Goal: Navigation & Orientation: Understand site structure

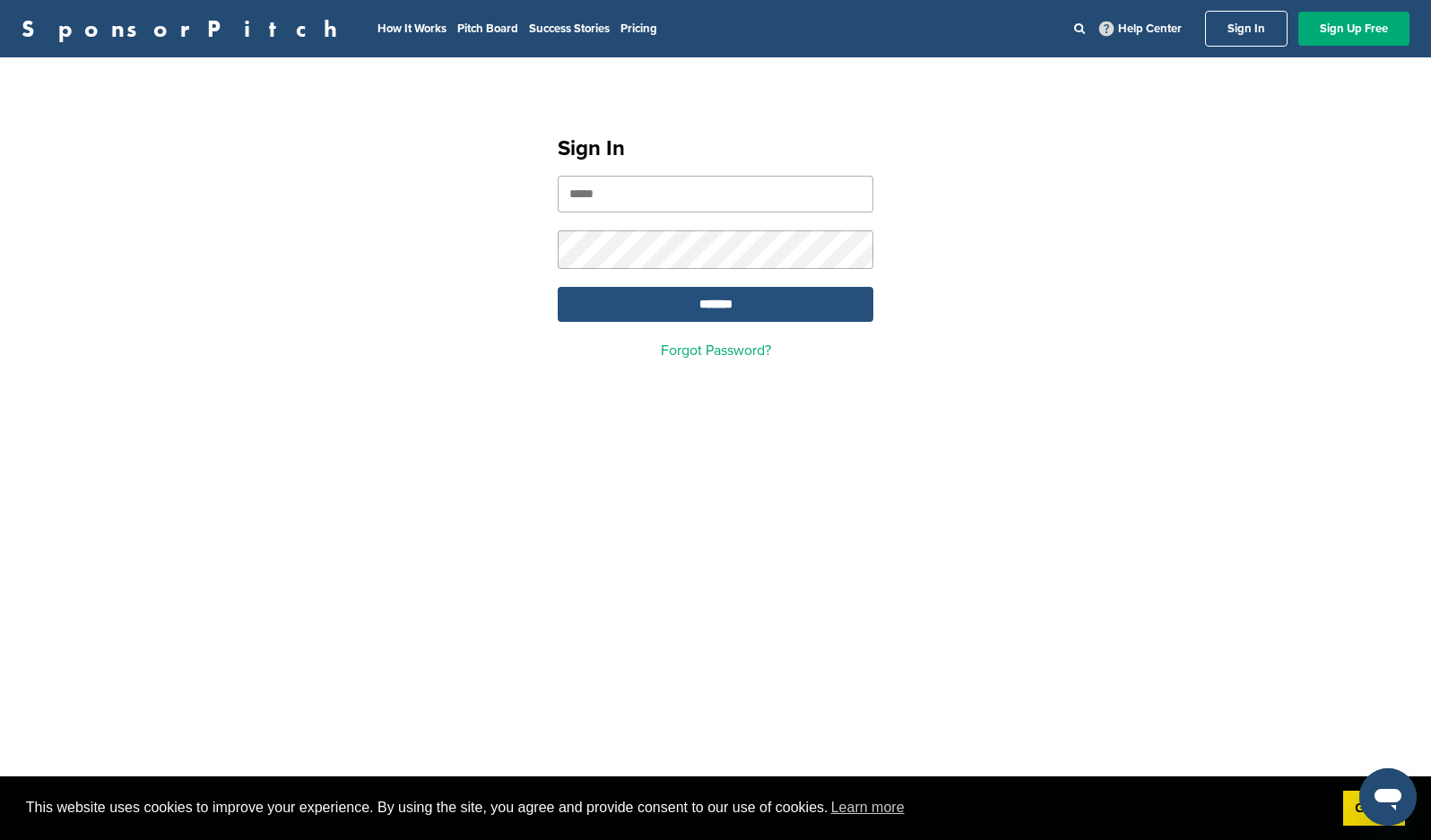
type input "**********"
click at [730, 300] on input "*******" at bounding box center [716, 304] width 316 height 35
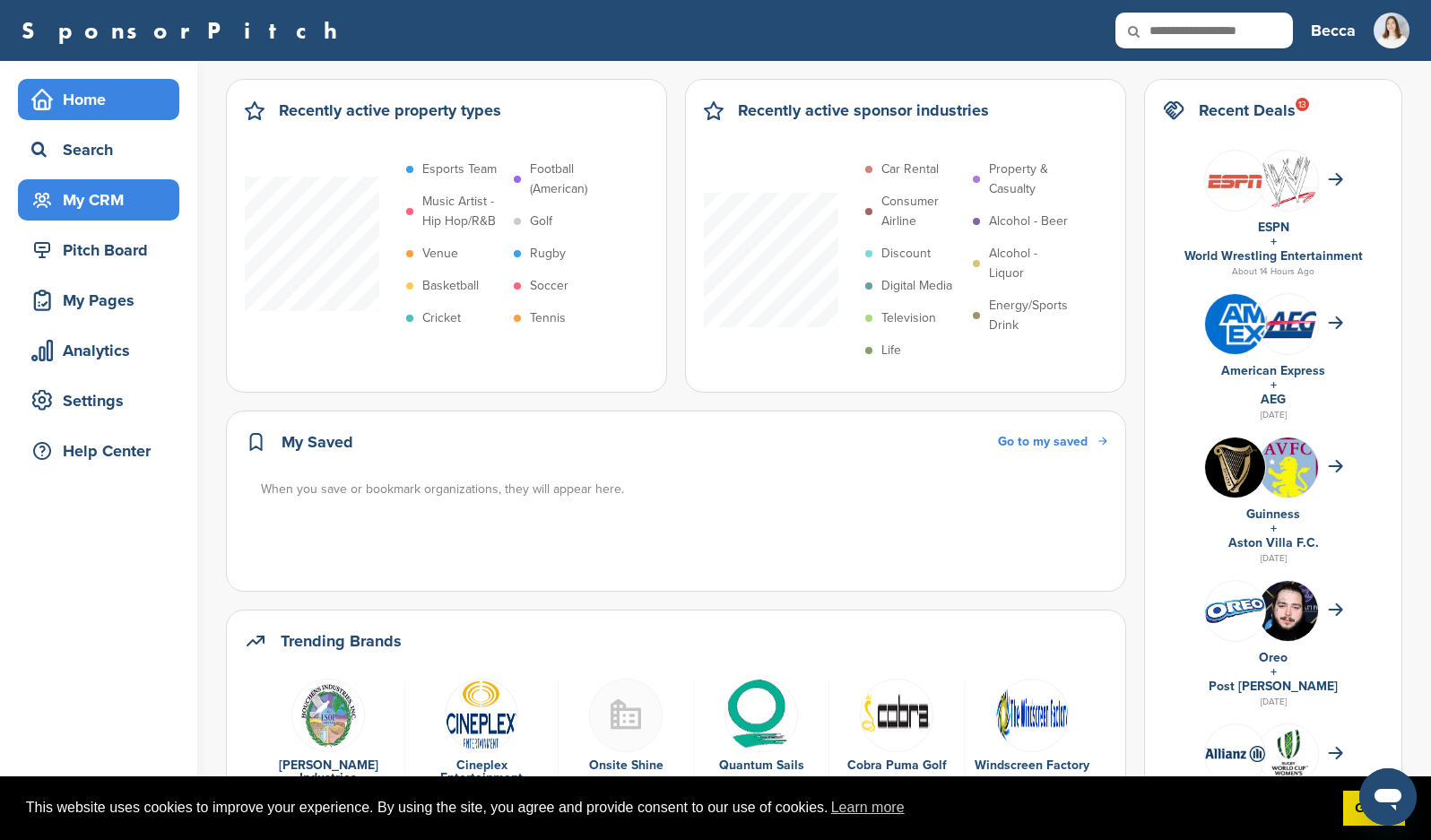
click at [89, 204] on div "My CRM" at bounding box center [103, 199] width 153 height 33
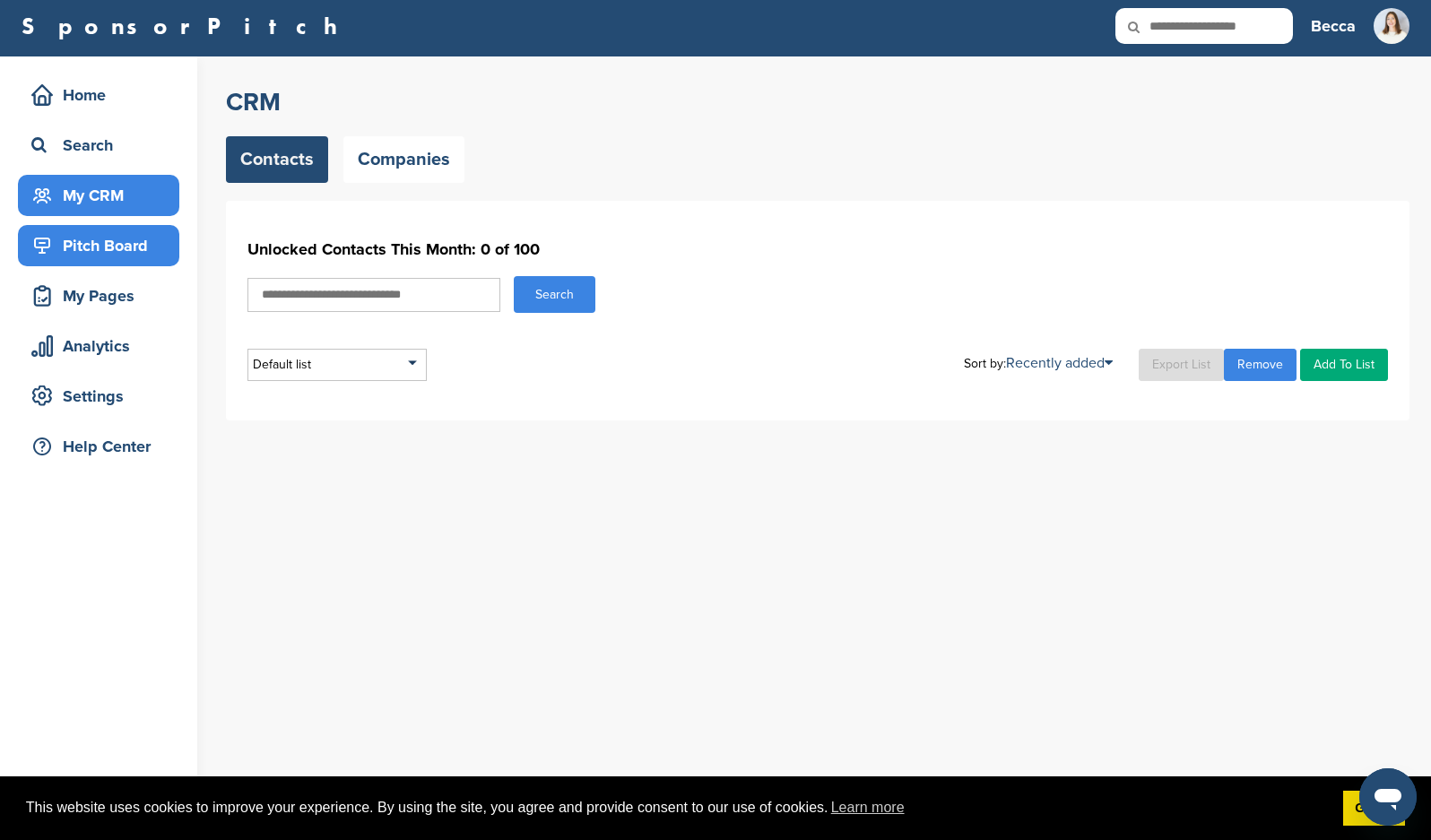
click at [109, 256] on div "Pitch Board" at bounding box center [103, 246] width 153 height 33
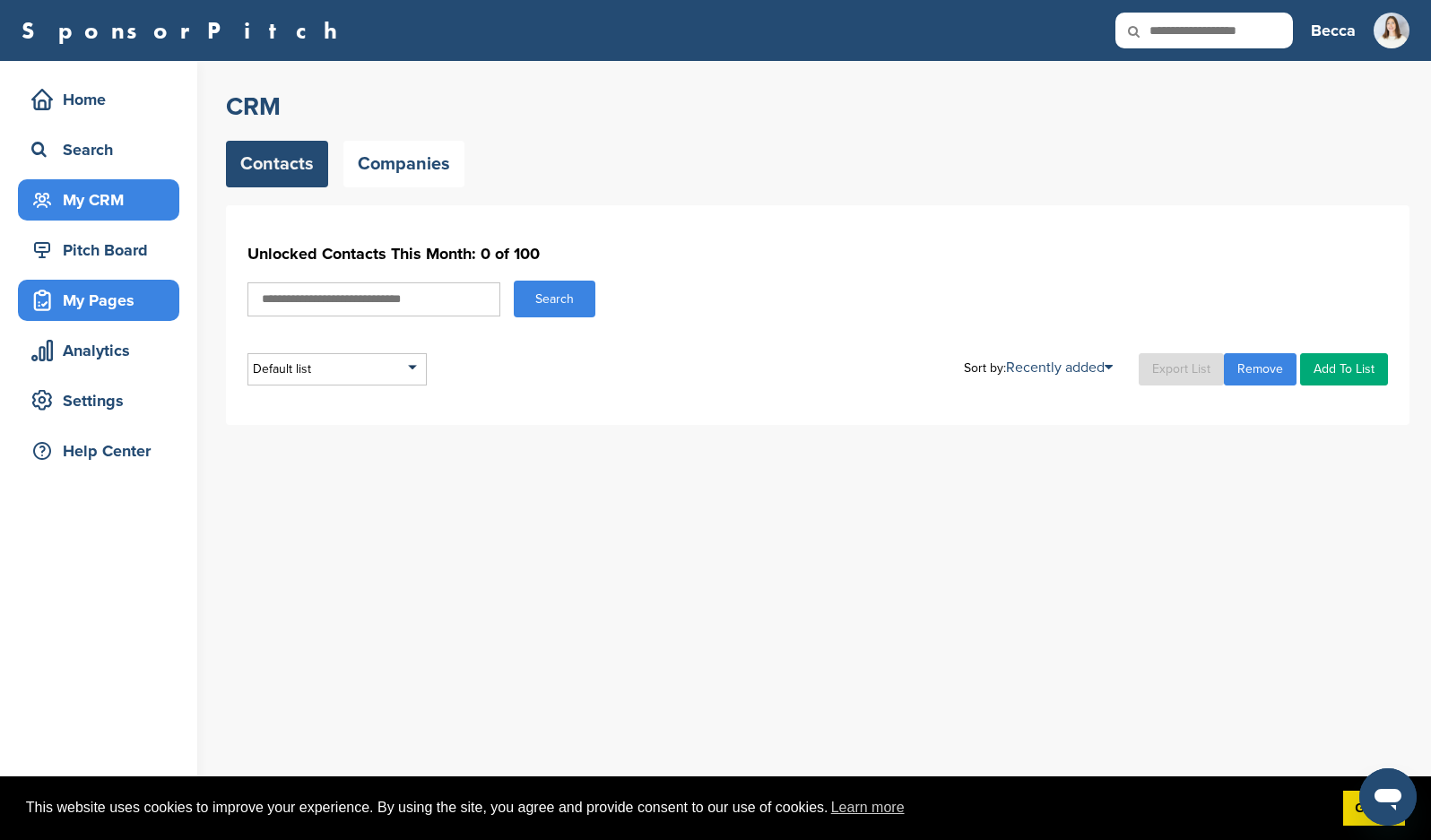
click at [120, 297] on div "My Pages" at bounding box center [103, 300] width 153 height 33
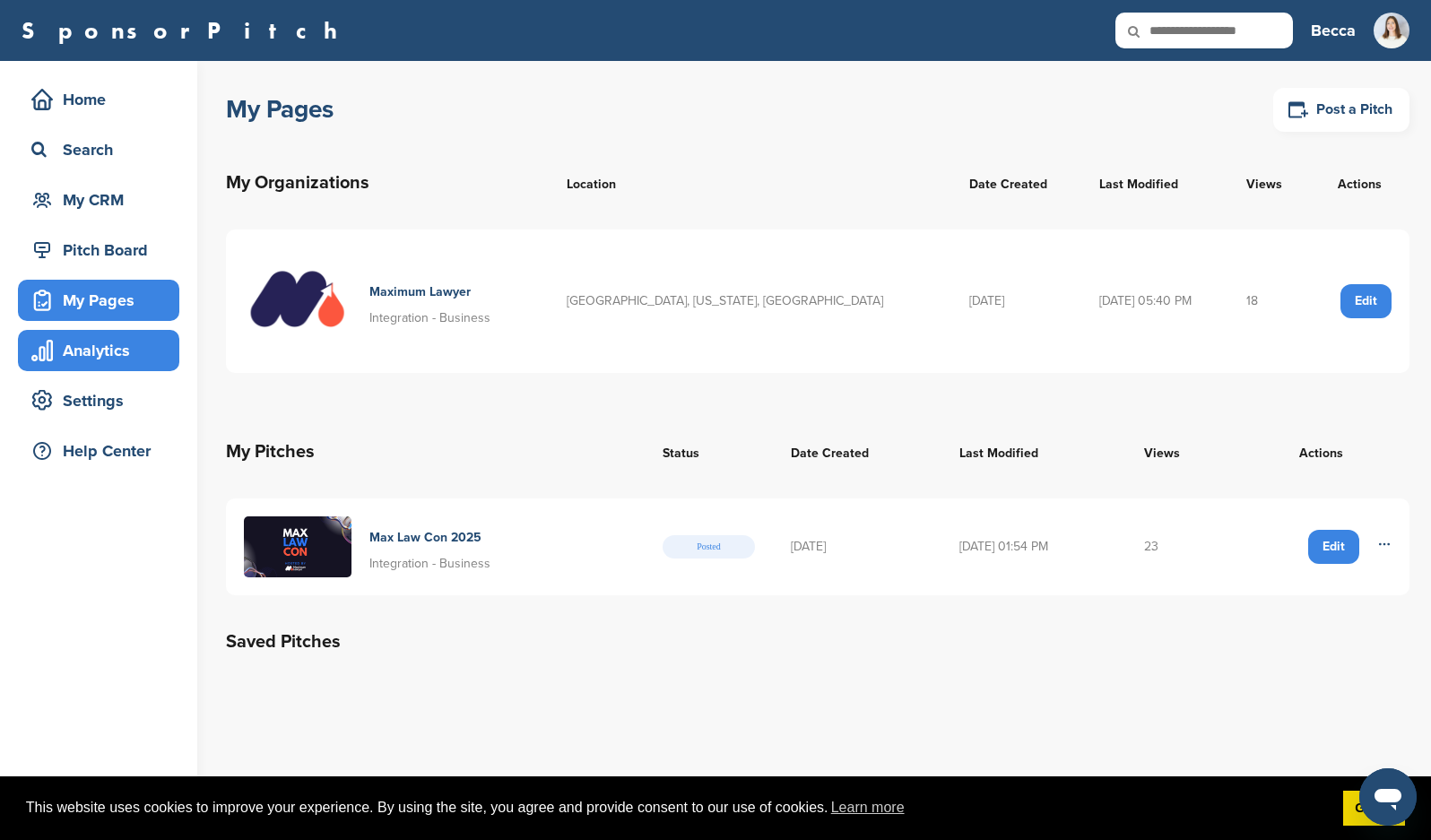
click at [118, 350] on div "Analytics" at bounding box center [103, 351] width 153 height 33
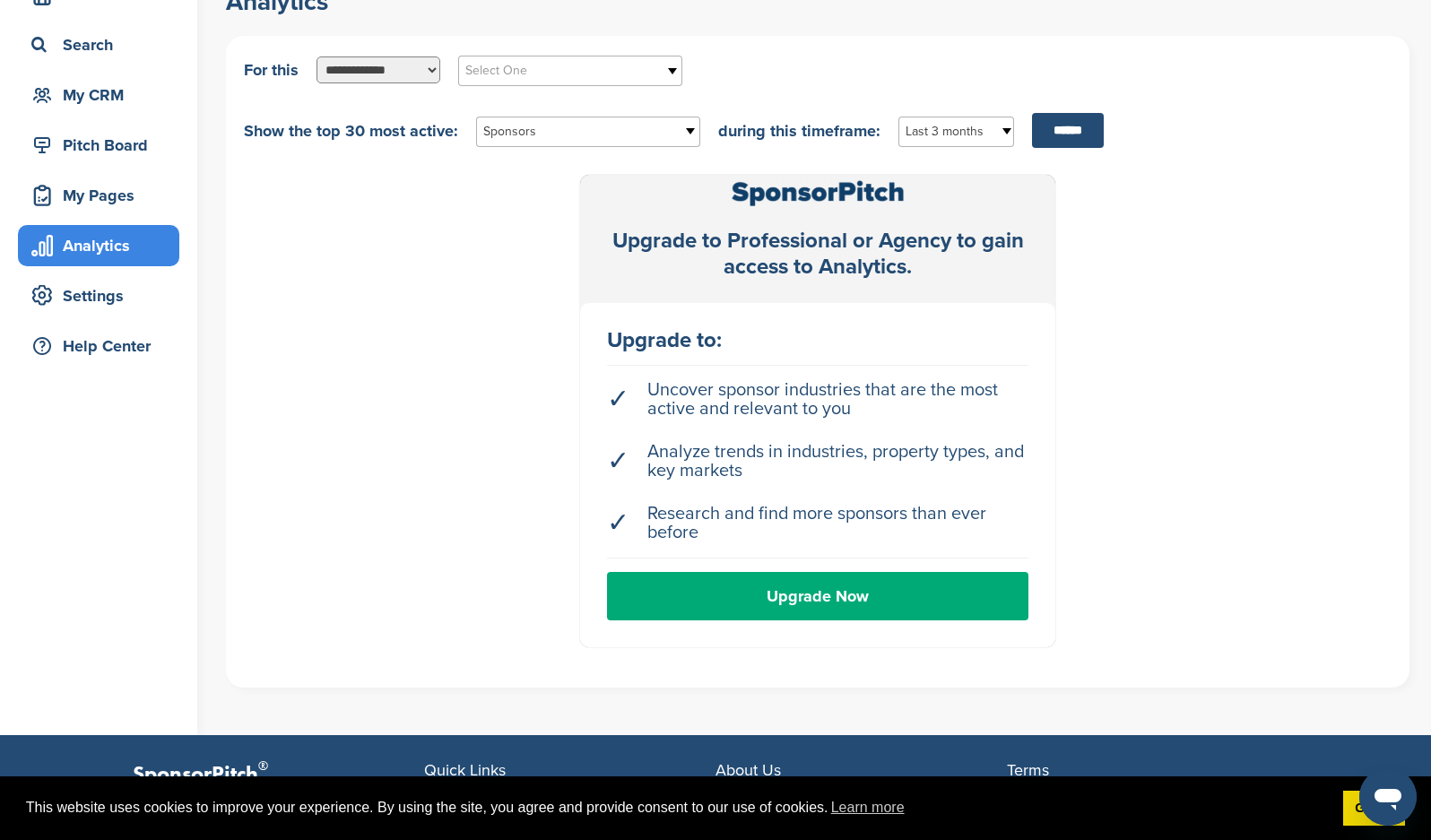
scroll to position [108, 0]
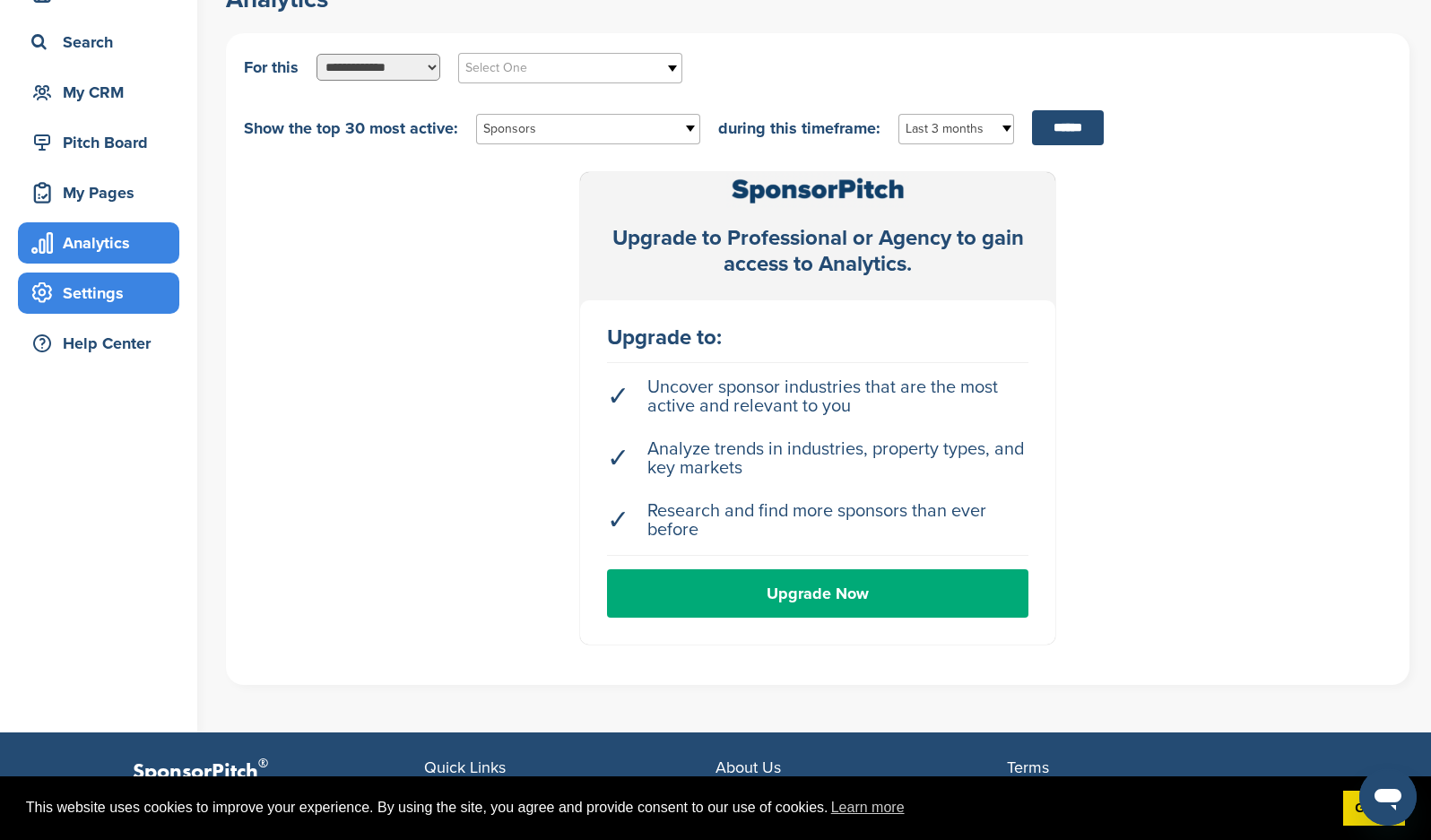
click at [137, 288] on div "Settings" at bounding box center [103, 293] width 153 height 33
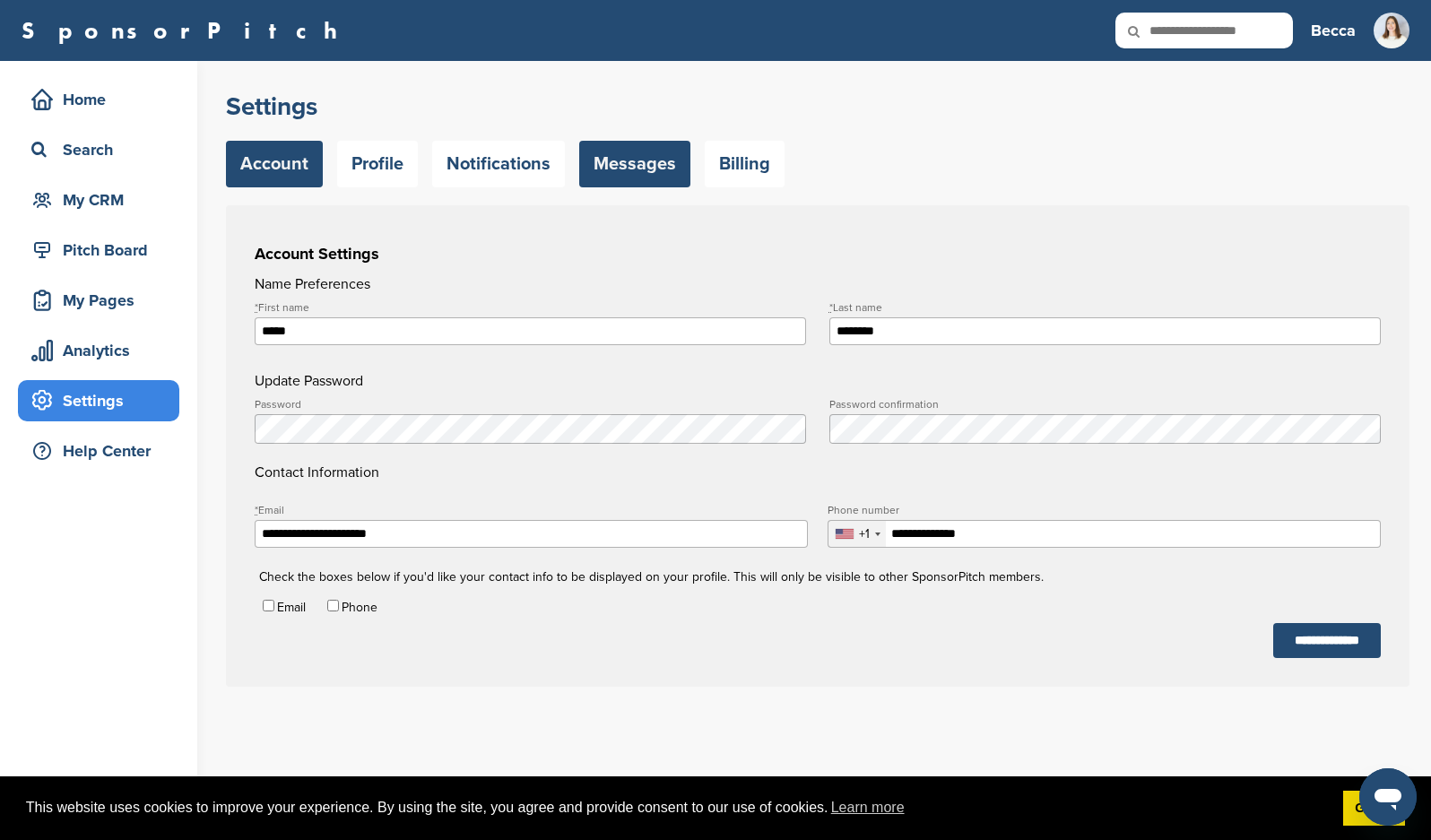
click at [645, 170] on link "Messages" at bounding box center [635, 163] width 111 height 47
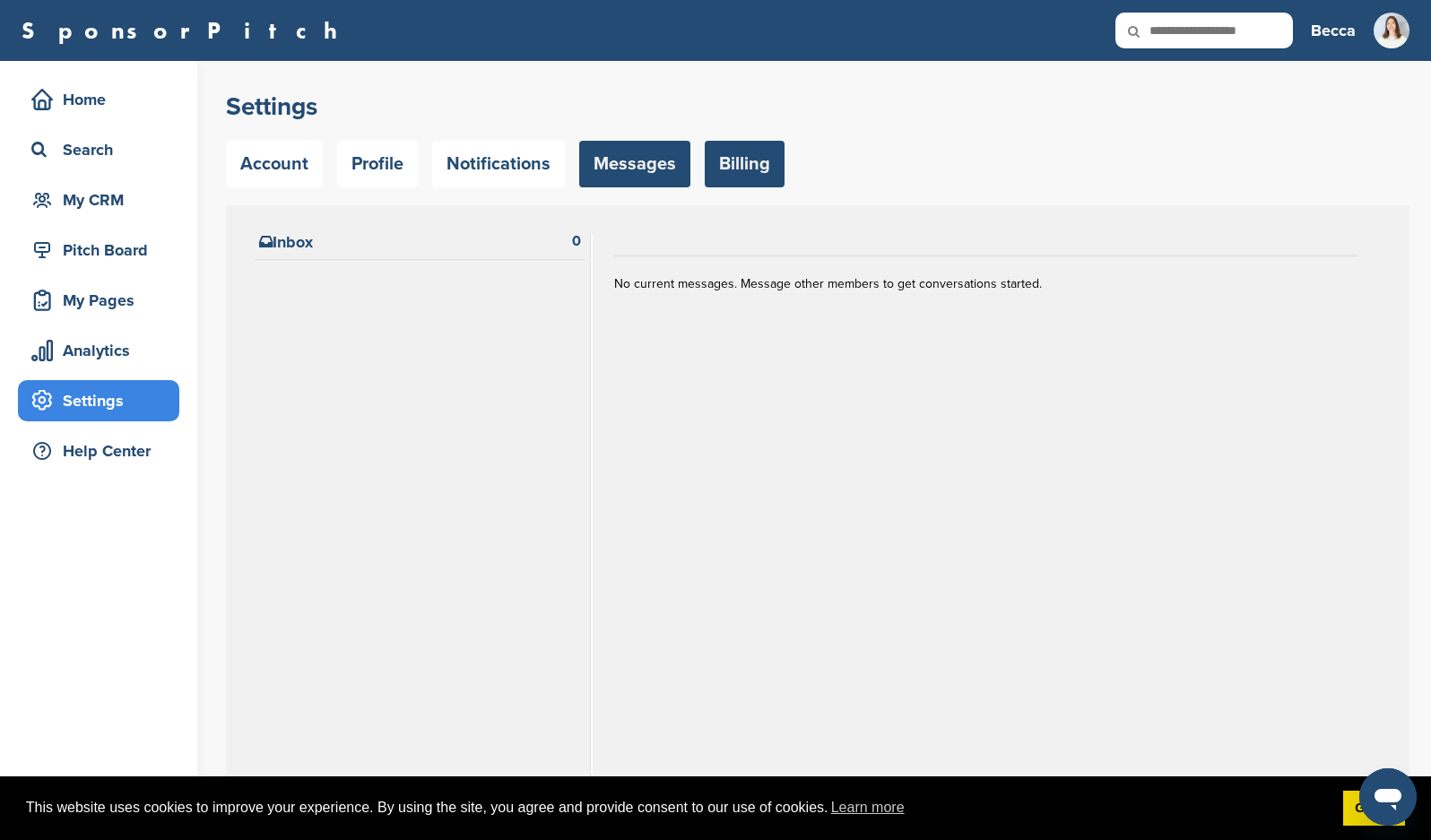
click at [720, 167] on link "Billing" at bounding box center [744, 163] width 80 height 47
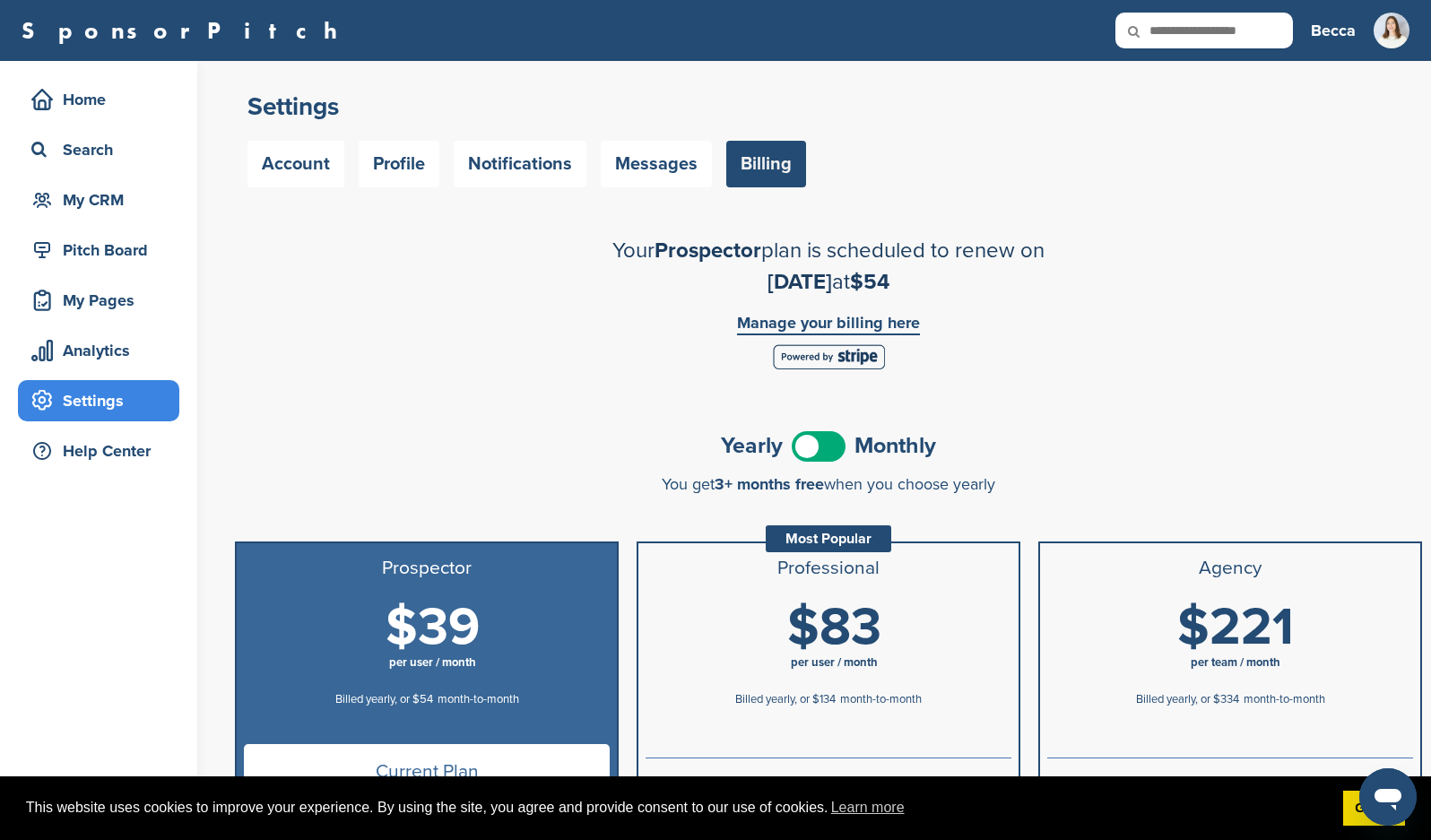
drag, startPoint x: 631, startPoint y: 166, endPoint x: 591, endPoint y: 166, distance: 40.0
click at [630, 166] on link "Messages" at bounding box center [656, 163] width 111 height 47
click at [537, 164] on link "Notifications" at bounding box center [520, 163] width 133 height 47
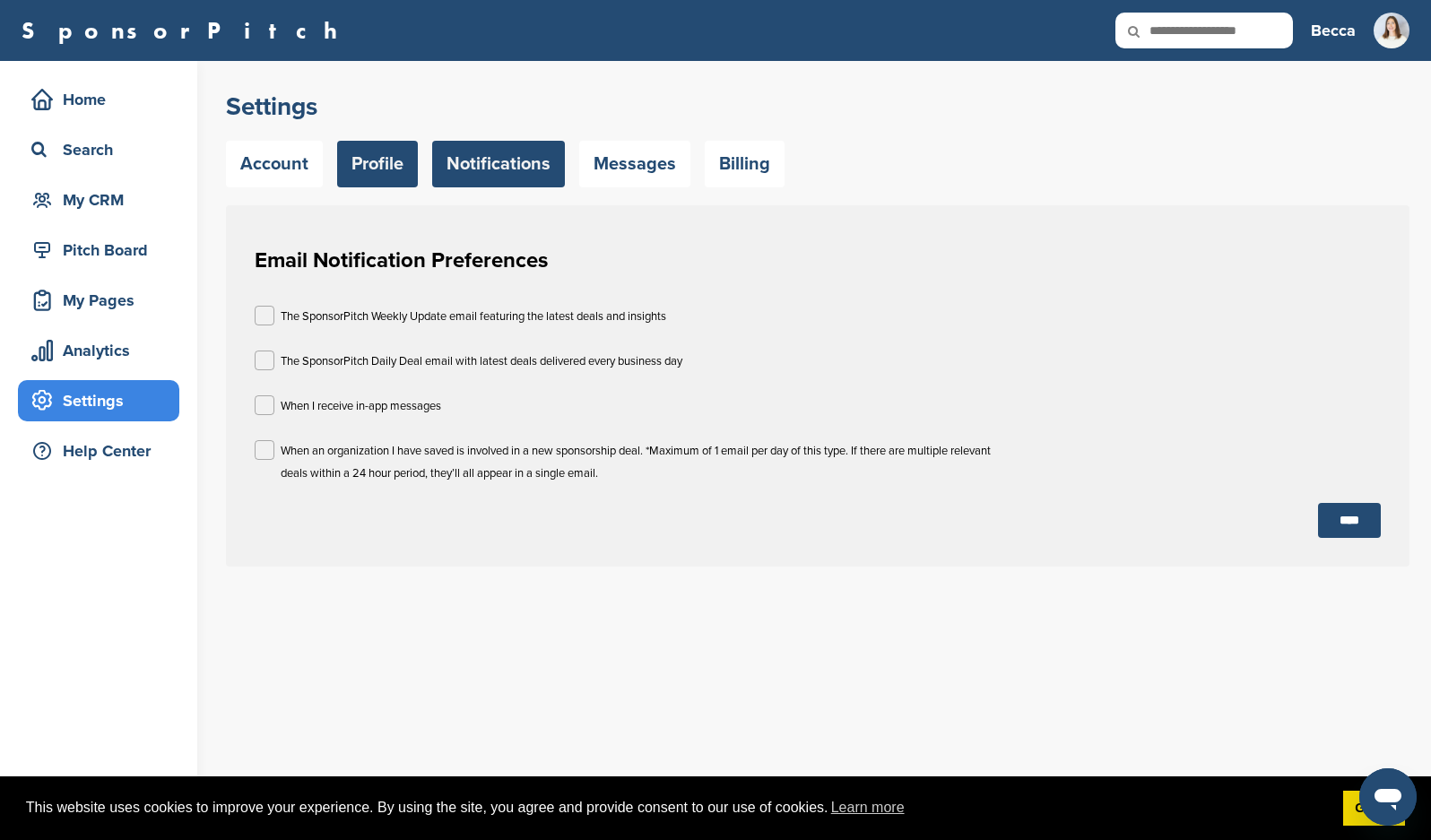
click at [410, 165] on link "Profile" at bounding box center [377, 163] width 80 height 47
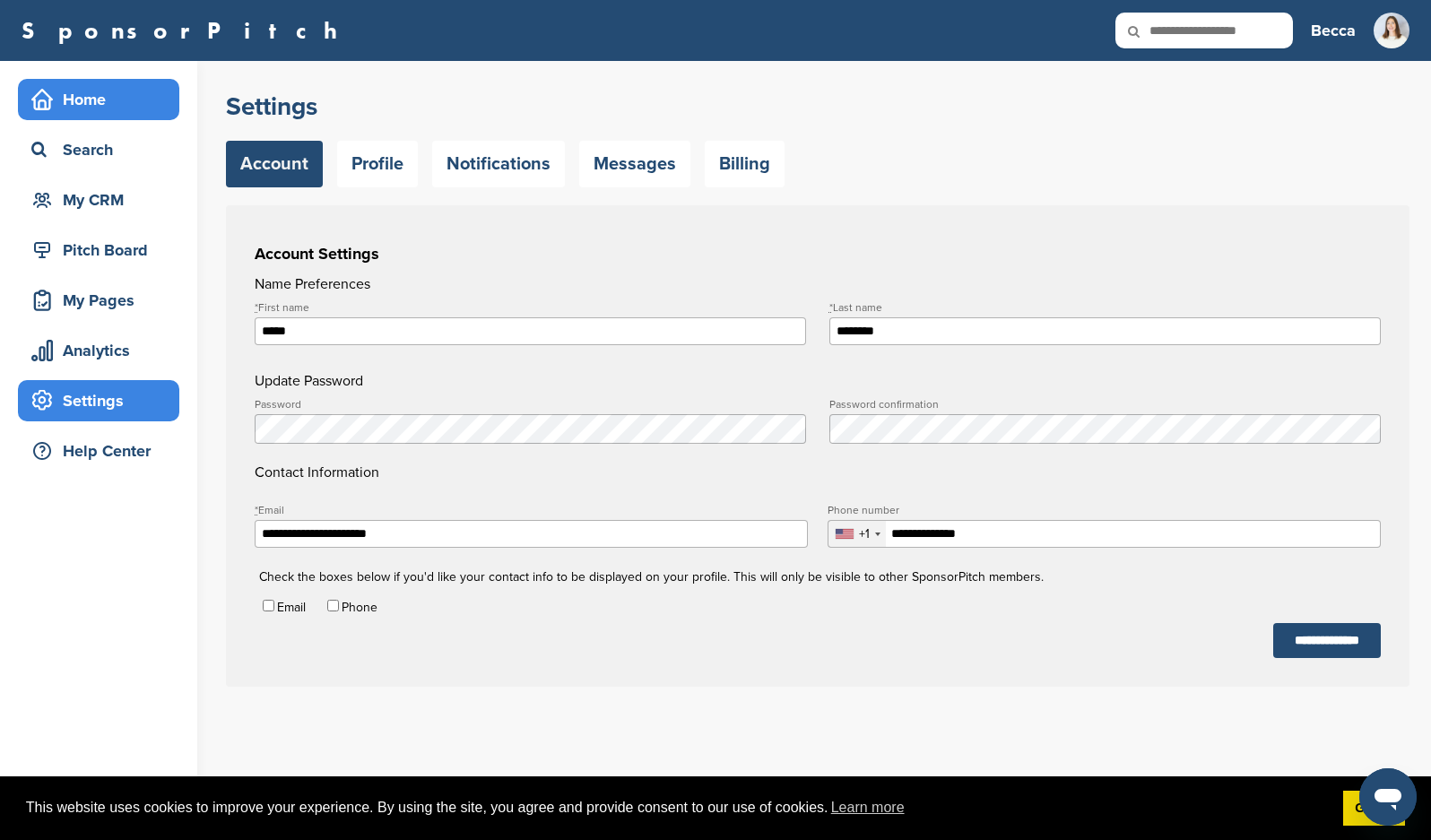
click at [115, 116] on div "Home" at bounding box center [98, 100] width 162 height 42
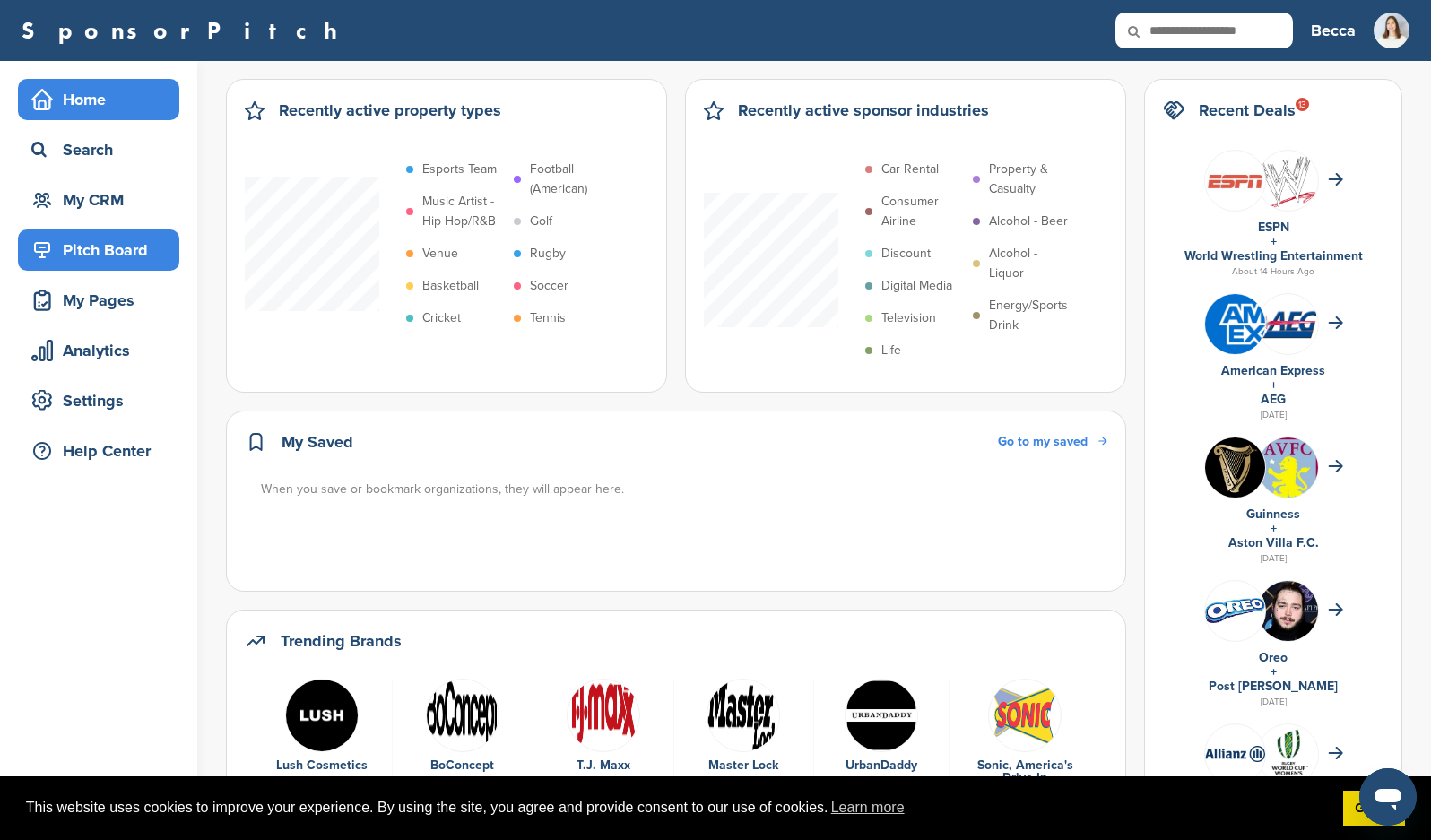
click at [100, 262] on div "Pitch Board" at bounding box center [103, 250] width 153 height 33
